Goal: Task Accomplishment & Management: Use online tool/utility

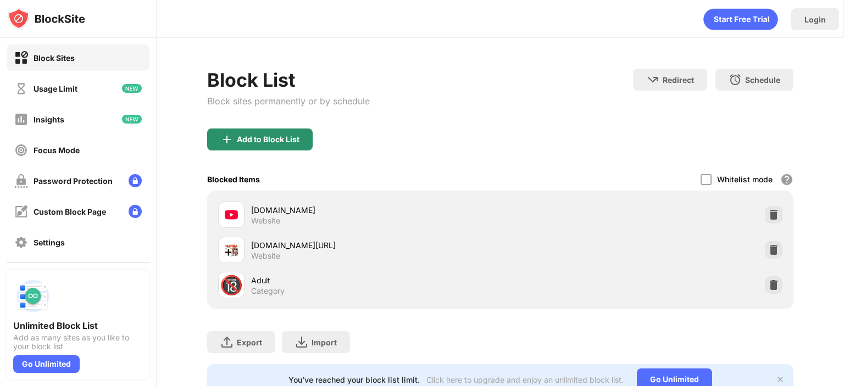
drag, startPoint x: 278, startPoint y: 139, endPoint x: 299, endPoint y: 154, distance: 25.9
click at [278, 139] on div "Add to Block List" at bounding box center [268, 139] width 63 height 9
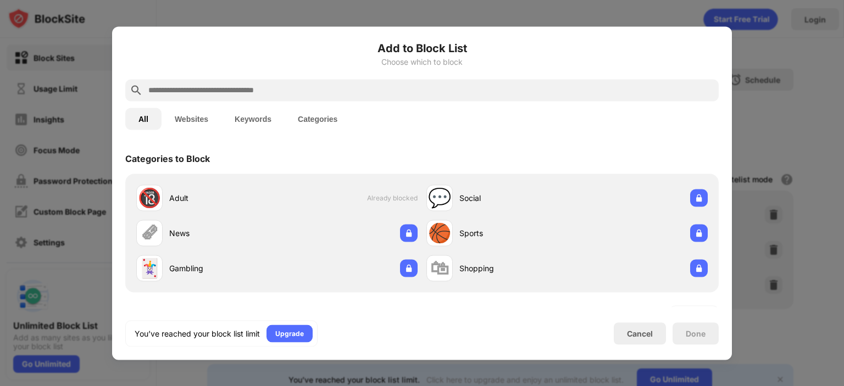
click at [790, 120] on div at bounding box center [422, 193] width 844 height 386
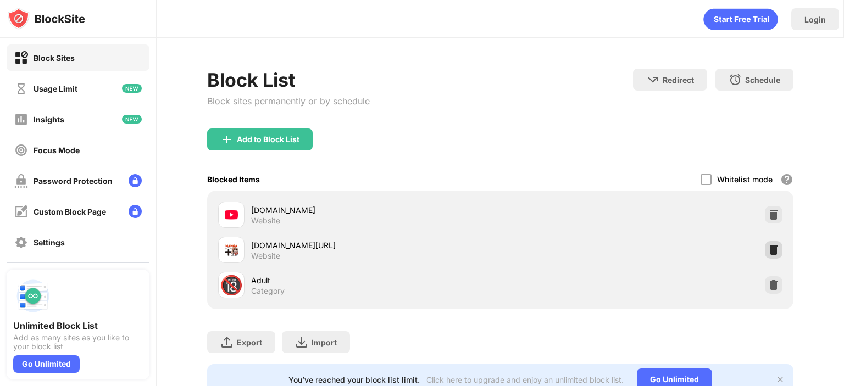
click at [768, 251] on img at bounding box center [773, 250] width 11 height 11
